Goal: Find specific fact

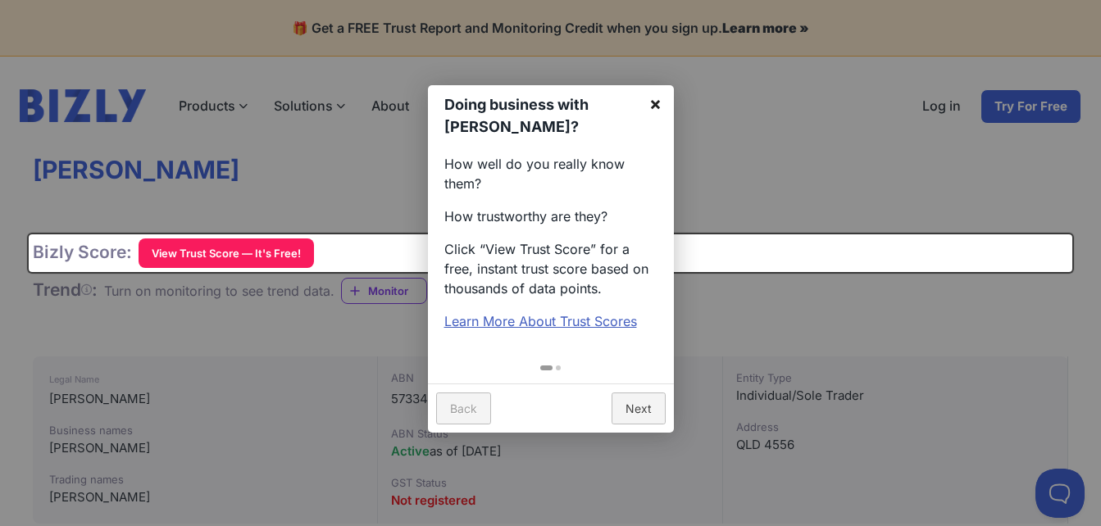
click at [648, 98] on link "×" at bounding box center [655, 103] width 37 height 37
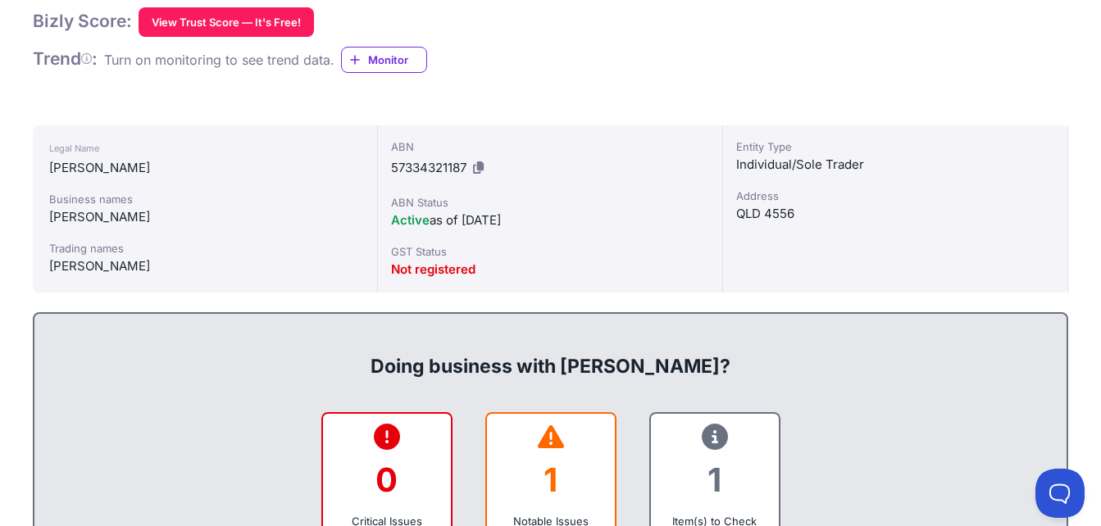
scroll to position [232, 0]
click at [416, 167] on span "57334321187" at bounding box center [428, 167] width 75 height 16
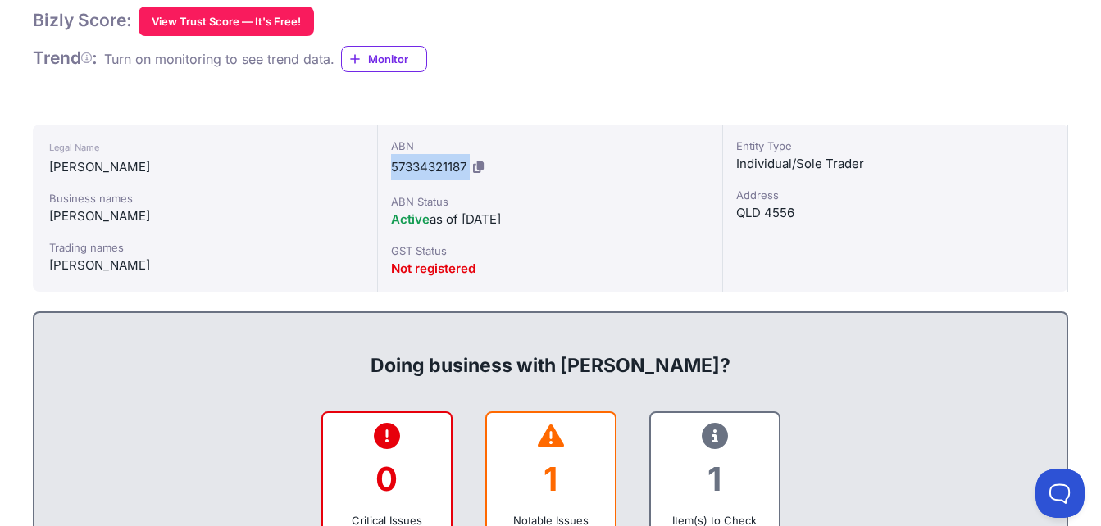
click at [416, 167] on span "57334321187" at bounding box center [428, 167] width 75 height 16
copy div "57334321187"
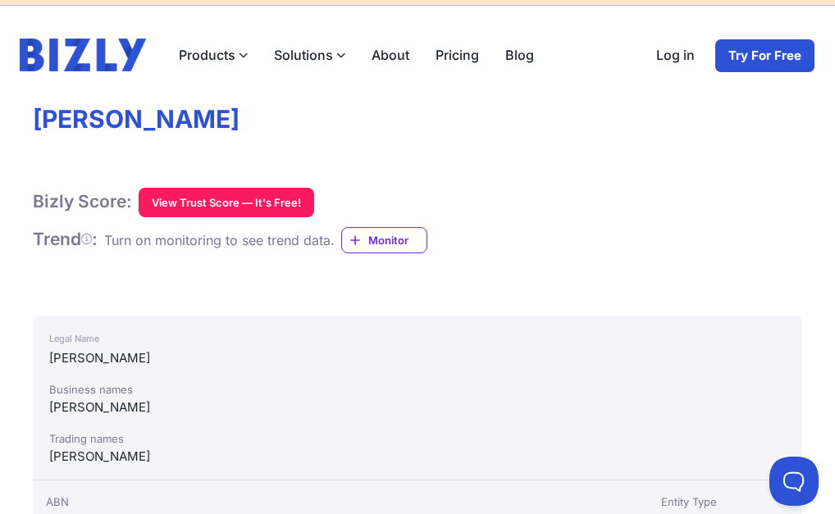
scroll to position [170, 0]
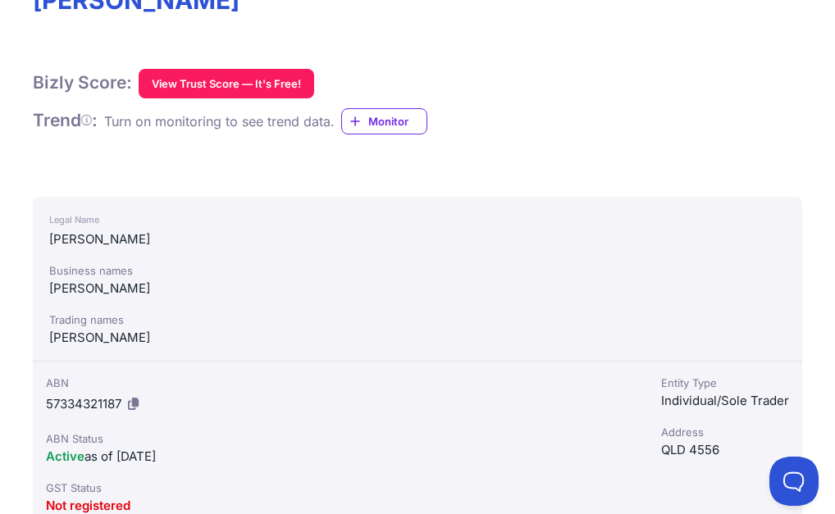
click at [121, 396] on span "57334321187" at bounding box center [83, 404] width 75 height 16
copy div "57334321187"
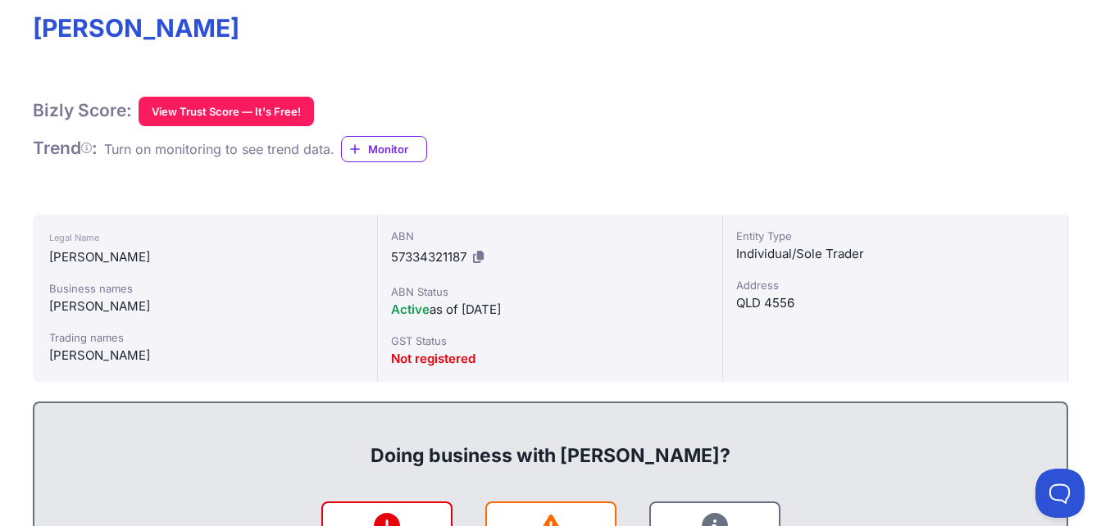
scroll to position [174, 0]
